Goal: Transaction & Acquisition: Download file/media

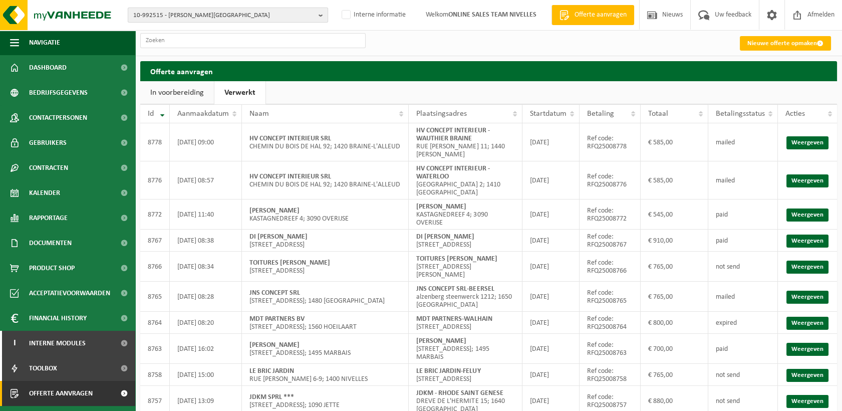
click at [186, 15] on span "10-992515 - [PERSON_NAME][GEOGRAPHIC_DATA]" at bounding box center [223, 15] width 181 height 15
click at [180, 30] on input "text" at bounding box center [227, 31] width 195 height 13
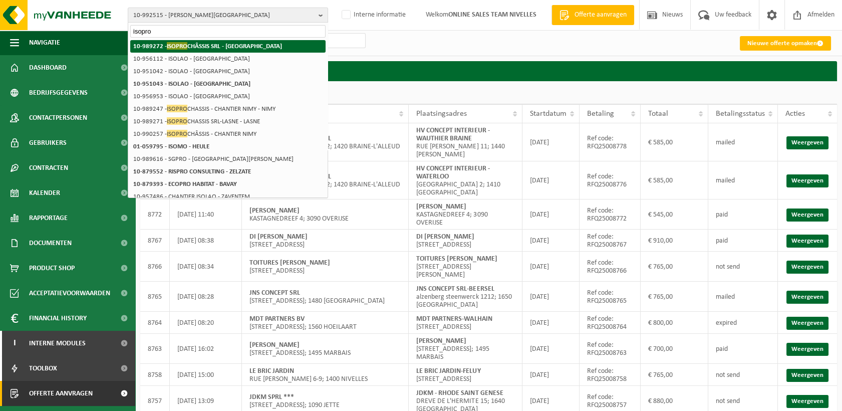
type input "isopro"
click at [196, 48] on strong "10-989272 - ISOPRO CHÂSSIS SRL - [GEOGRAPHIC_DATA]" at bounding box center [207, 46] width 149 height 8
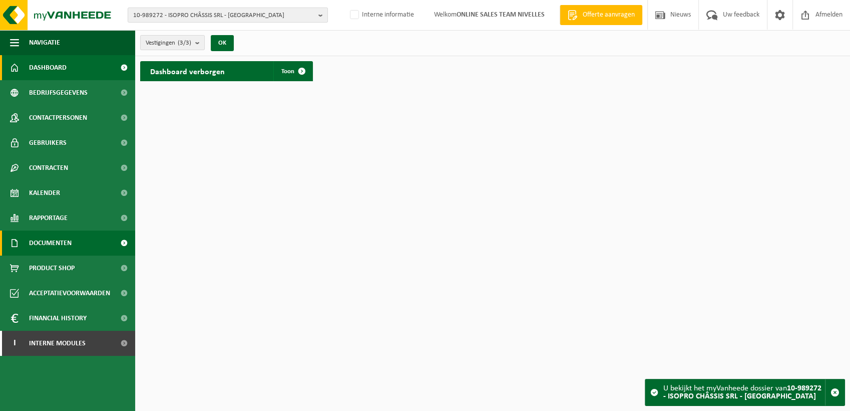
click at [60, 247] on span "Documenten" at bounding box center [50, 242] width 43 height 25
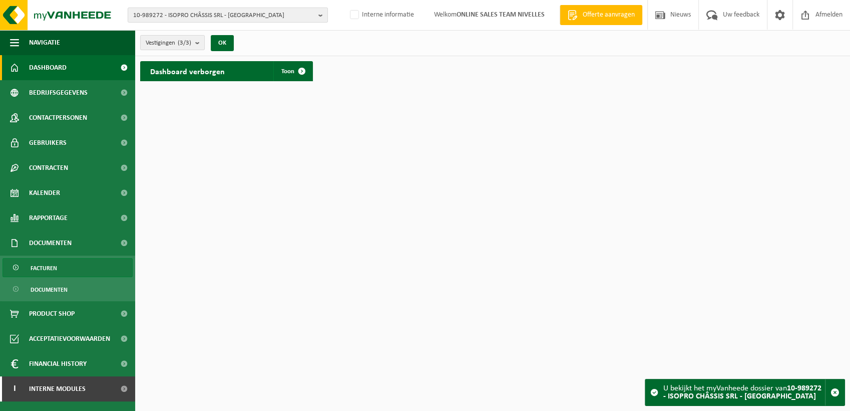
click at [52, 270] on span "Facturen" at bounding box center [44, 267] width 27 height 19
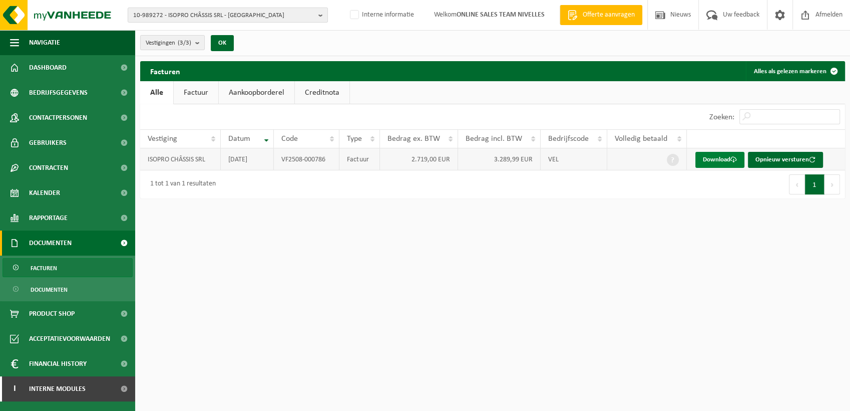
click at [715, 160] on link "Download" at bounding box center [720, 160] width 49 height 16
